Goal: Information Seeking & Learning: Learn about a topic

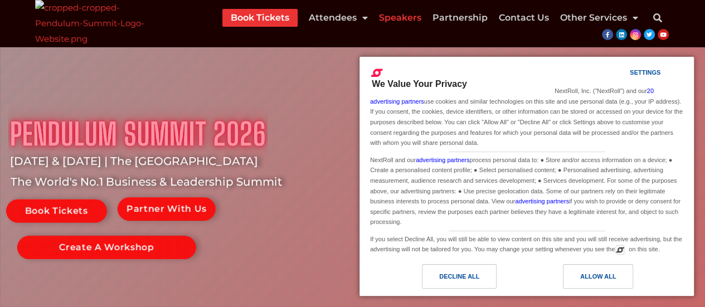
click at [400, 20] on link "Speakers" at bounding box center [400, 18] width 42 height 18
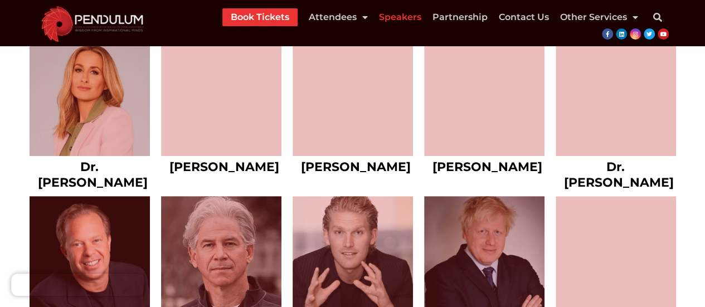
scroll to position [2442, 0]
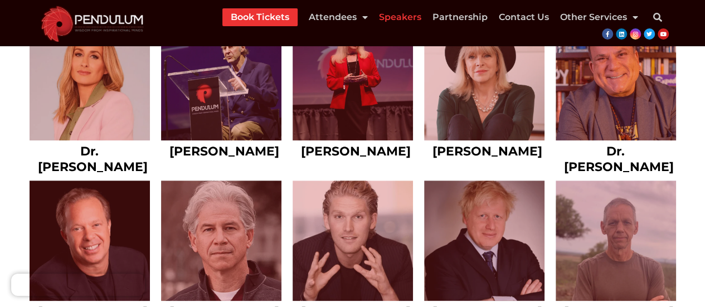
drag, startPoint x: 710, startPoint y: 15, endPoint x: 713, endPoint y: 133, distance: 117.6
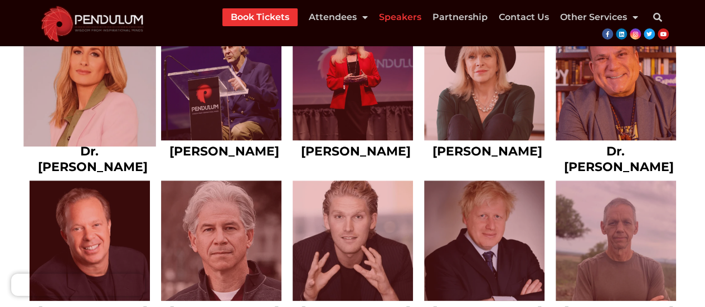
click at [85, 147] on link at bounding box center [89, 80] width 133 height 133
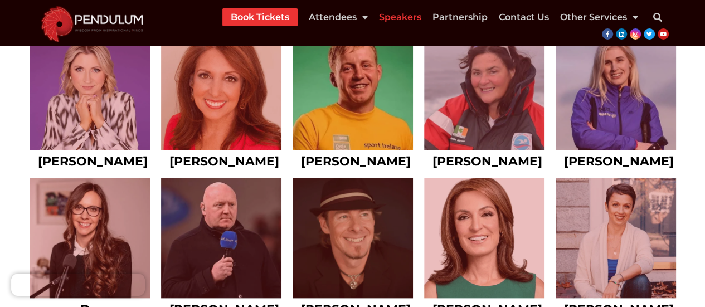
scroll to position [3076, 0]
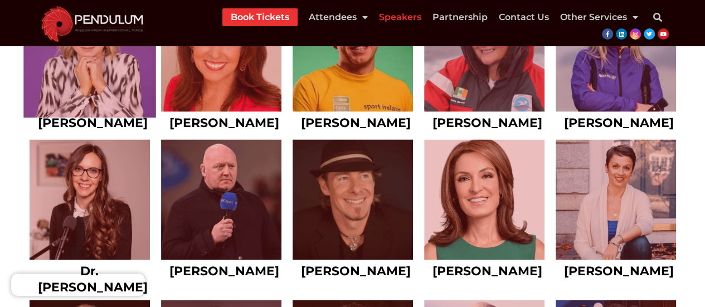
click at [114, 118] on link at bounding box center [89, 51] width 133 height 133
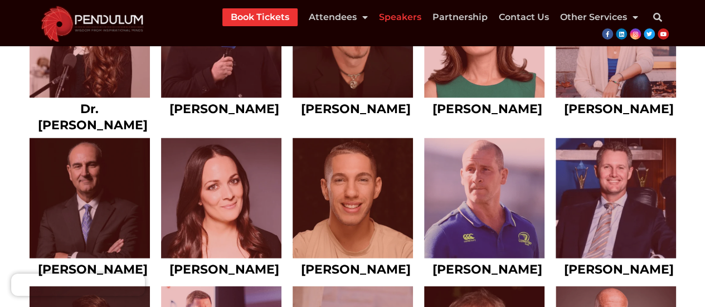
scroll to position [3276, 0]
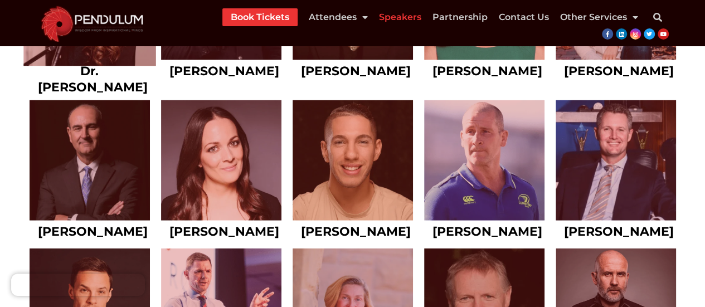
drag, startPoint x: 100, startPoint y: 133, endPoint x: 104, endPoint y: 125, distance: 8.5
click at [101, 66] on link at bounding box center [89, 0] width 133 height 133
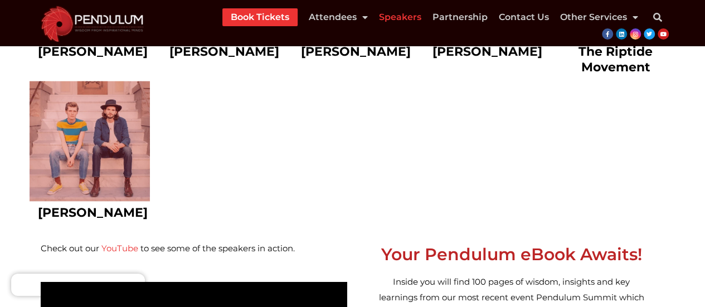
scroll to position [5225, 0]
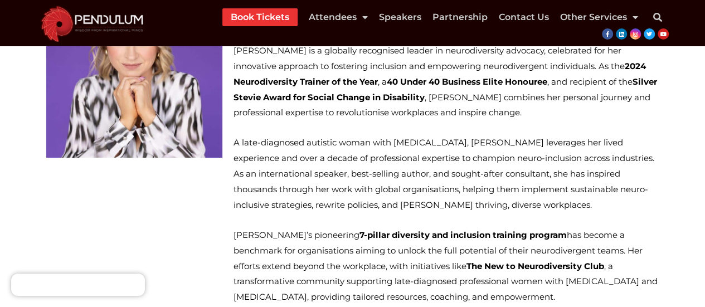
scroll to position [124, 0]
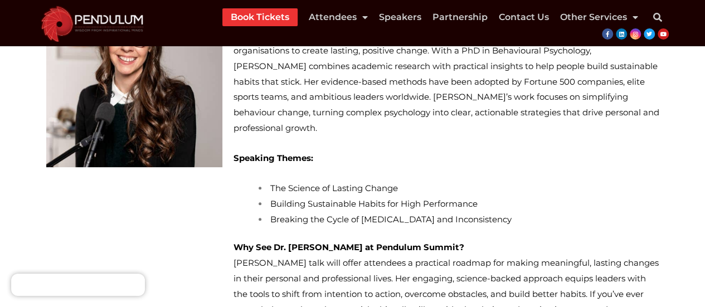
scroll to position [168, 0]
